Goal: Transaction & Acquisition: Purchase product/service

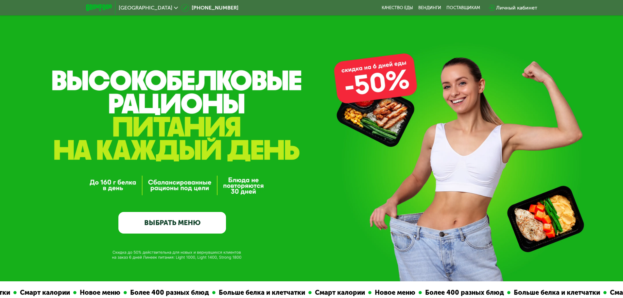
click at [146, 225] on link "ВЫБРАТЬ МЕНЮ" at bounding box center [172, 223] width 108 height 22
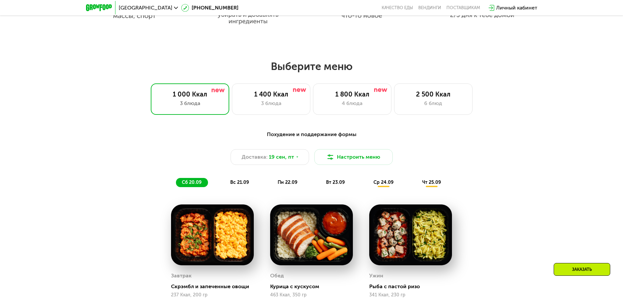
scroll to position [542, 0]
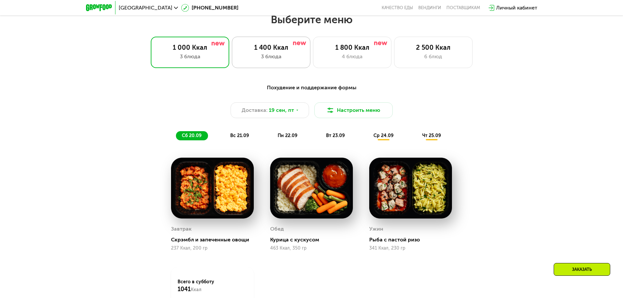
click at [250, 61] on div "3 блюда" at bounding box center [271, 57] width 65 height 8
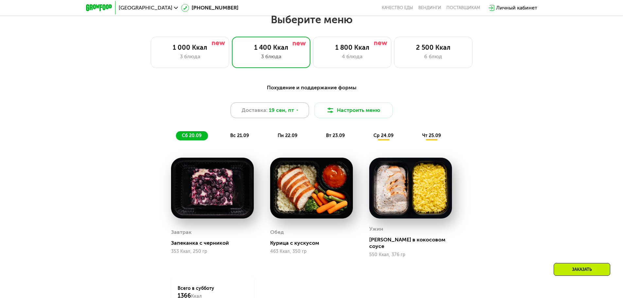
click at [289, 114] on span "19 сен, пт" at bounding box center [281, 110] width 25 height 8
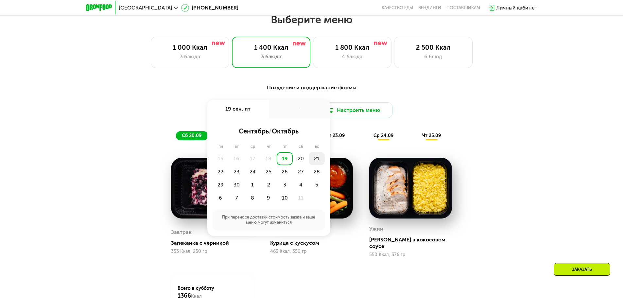
click at [316, 162] on div "21" at bounding box center [317, 158] width 16 height 13
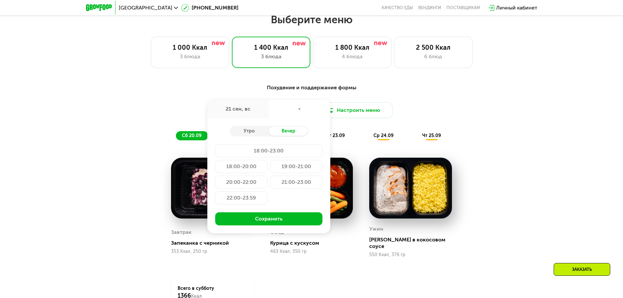
click at [292, 169] on div "19:00-21:00" at bounding box center [296, 166] width 52 height 13
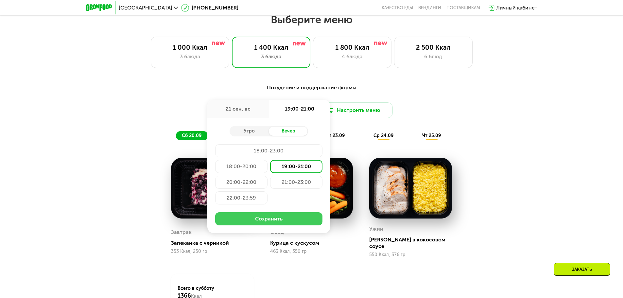
click at [283, 219] on button "Сохранить" at bounding box center [268, 218] width 107 height 13
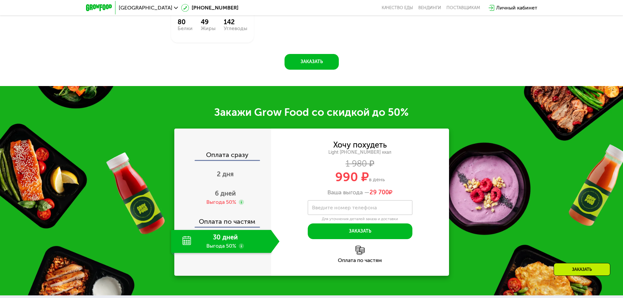
scroll to position [869, 0]
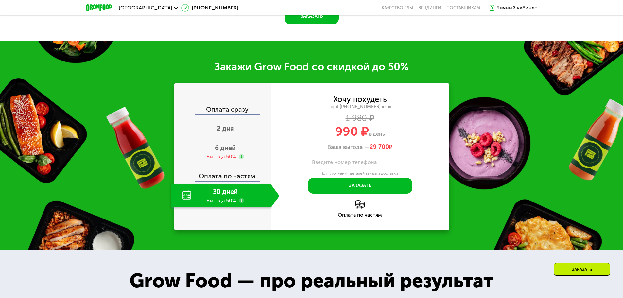
click at [228, 151] on span "6 дней" at bounding box center [225, 148] width 21 height 8
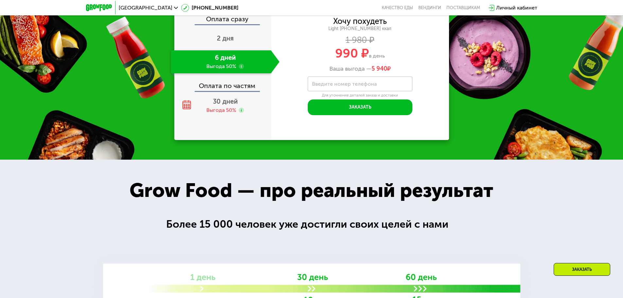
scroll to position [935, 0]
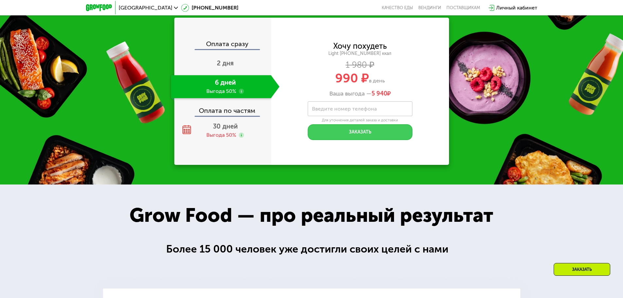
click at [354, 139] on button "Заказать" at bounding box center [360, 132] width 105 height 16
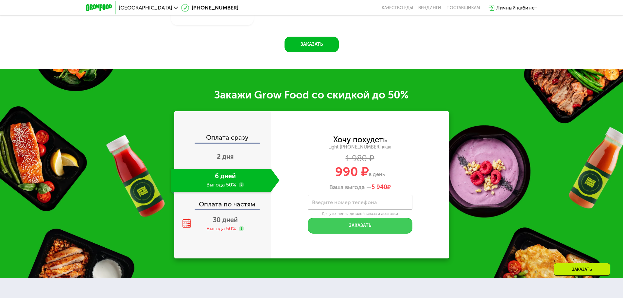
scroll to position [837, 0]
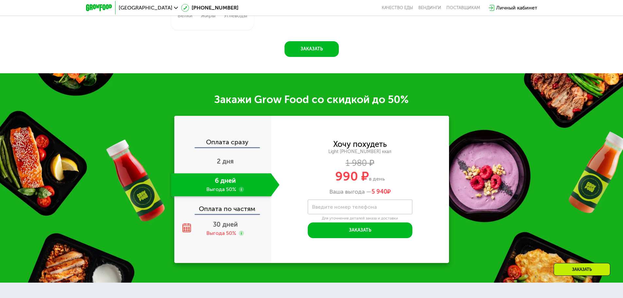
click at [229, 141] on div "Оплата сразу" at bounding box center [223, 143] width 96 height 9
click at [239, 192] on use at bounding box center [241, 189] width 5 height 5
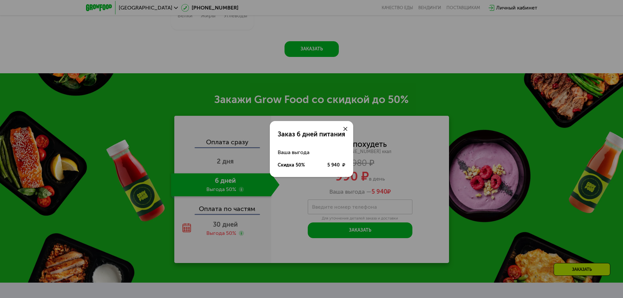
click at [345, 129] on use at bounding box center [345, 129] width 4 height 4
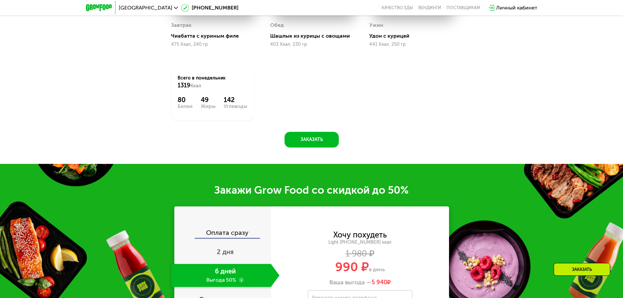
scroll to position [738, 0]
